Goal: Find specific page/section

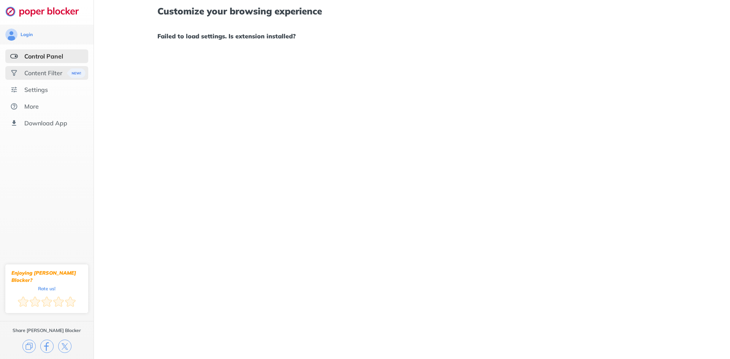
click at [39, 73] on div "Content Filter" at bounding box center [43, 73] width 38 height 8
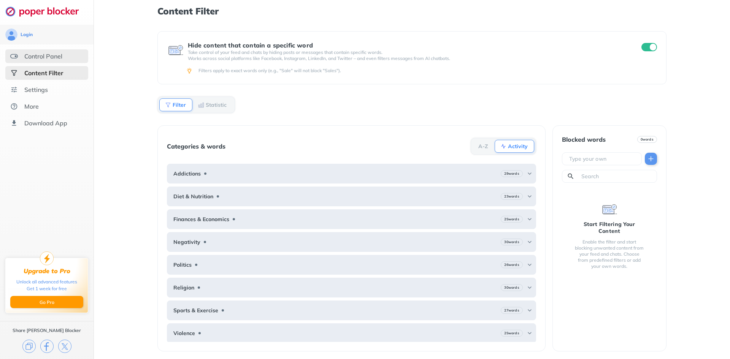
click at [42, 54] on div "Control Panel" at bounding box center [43, 56] width 38 height 8
